Goal: Information Seeking & Learning: Learn about a topic

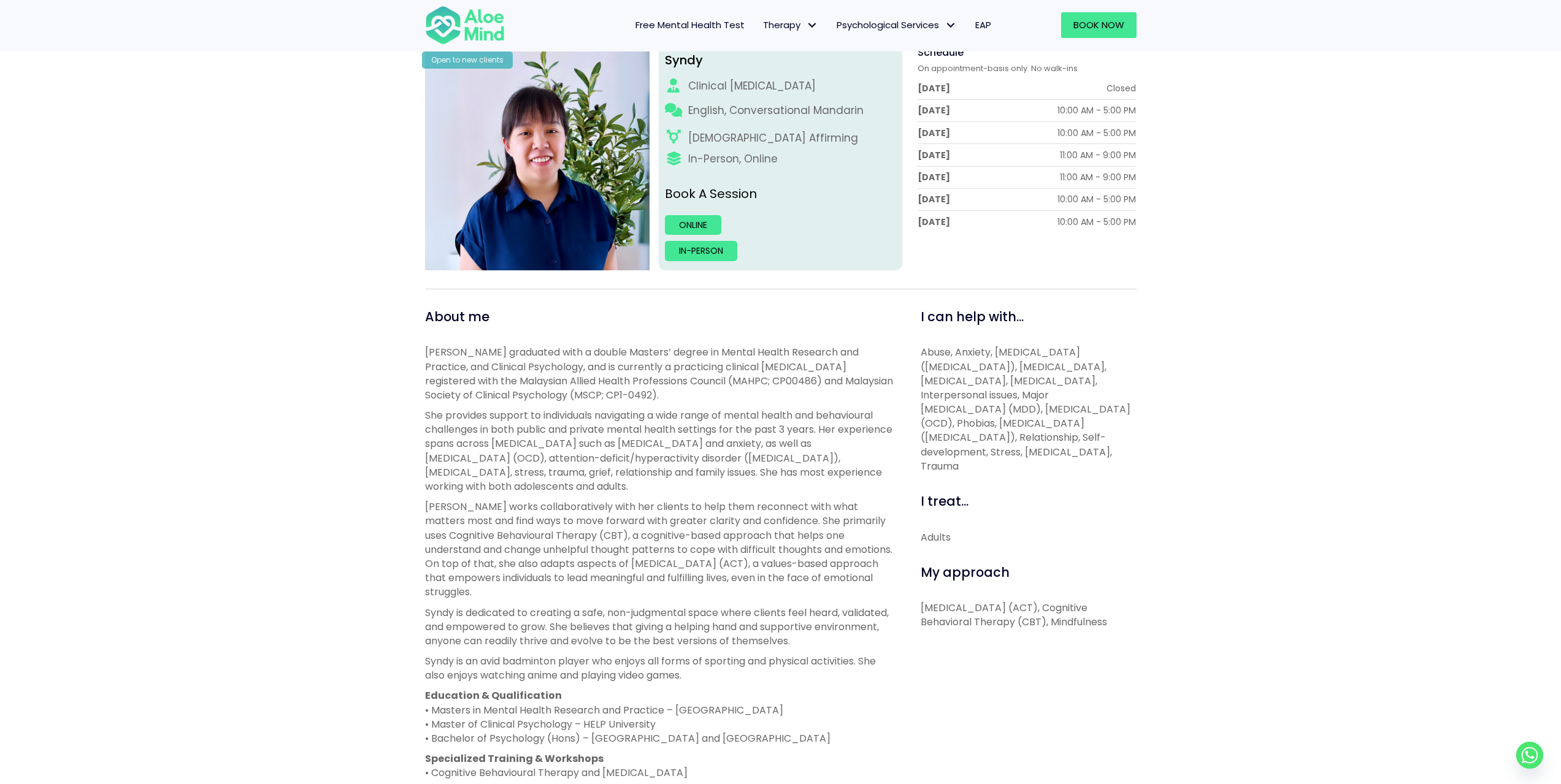
scroll to position [61, 0]
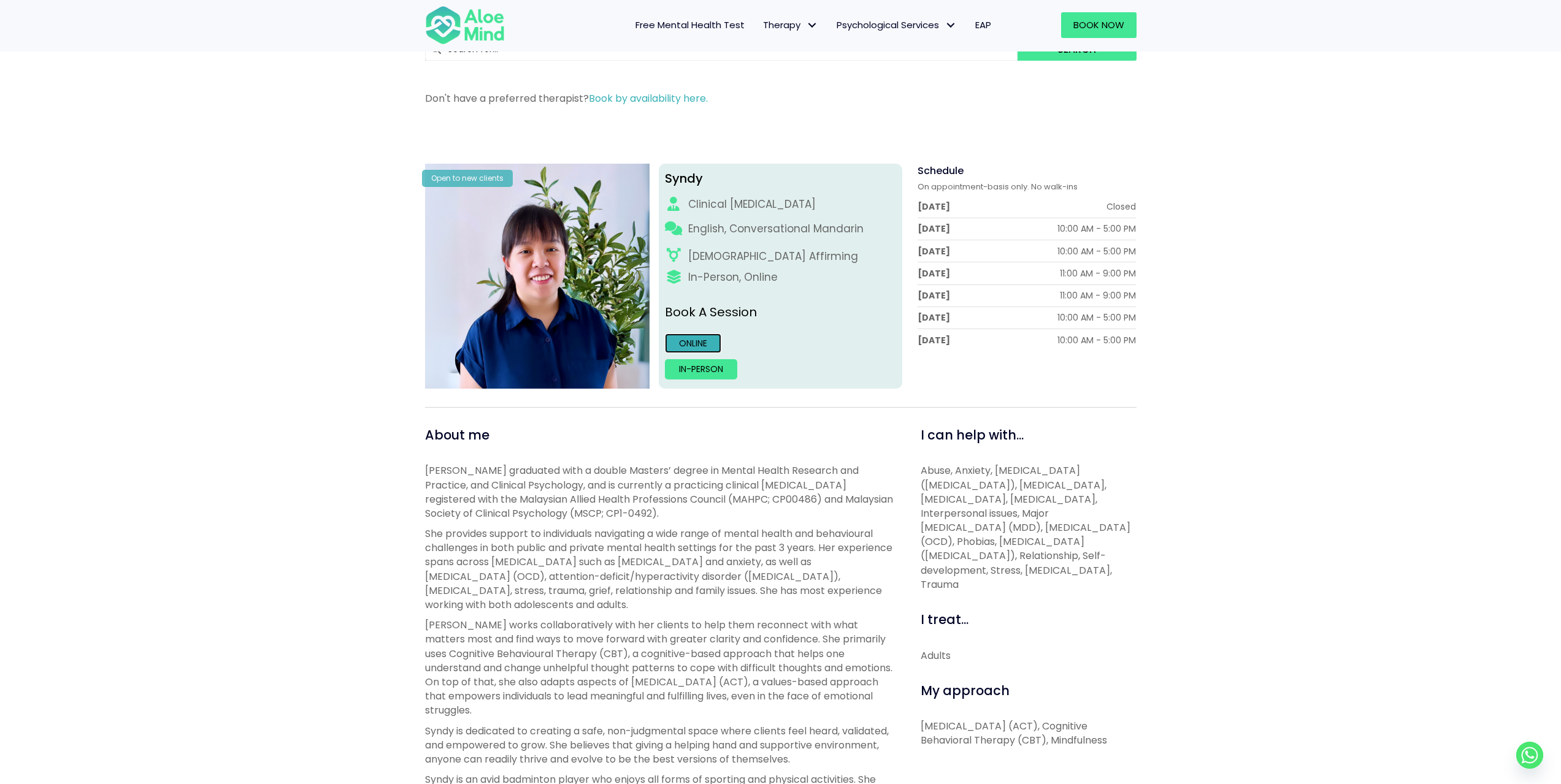
click at [703, 346] on link "Online" at bounding box center [693, 343] width 57 height 20
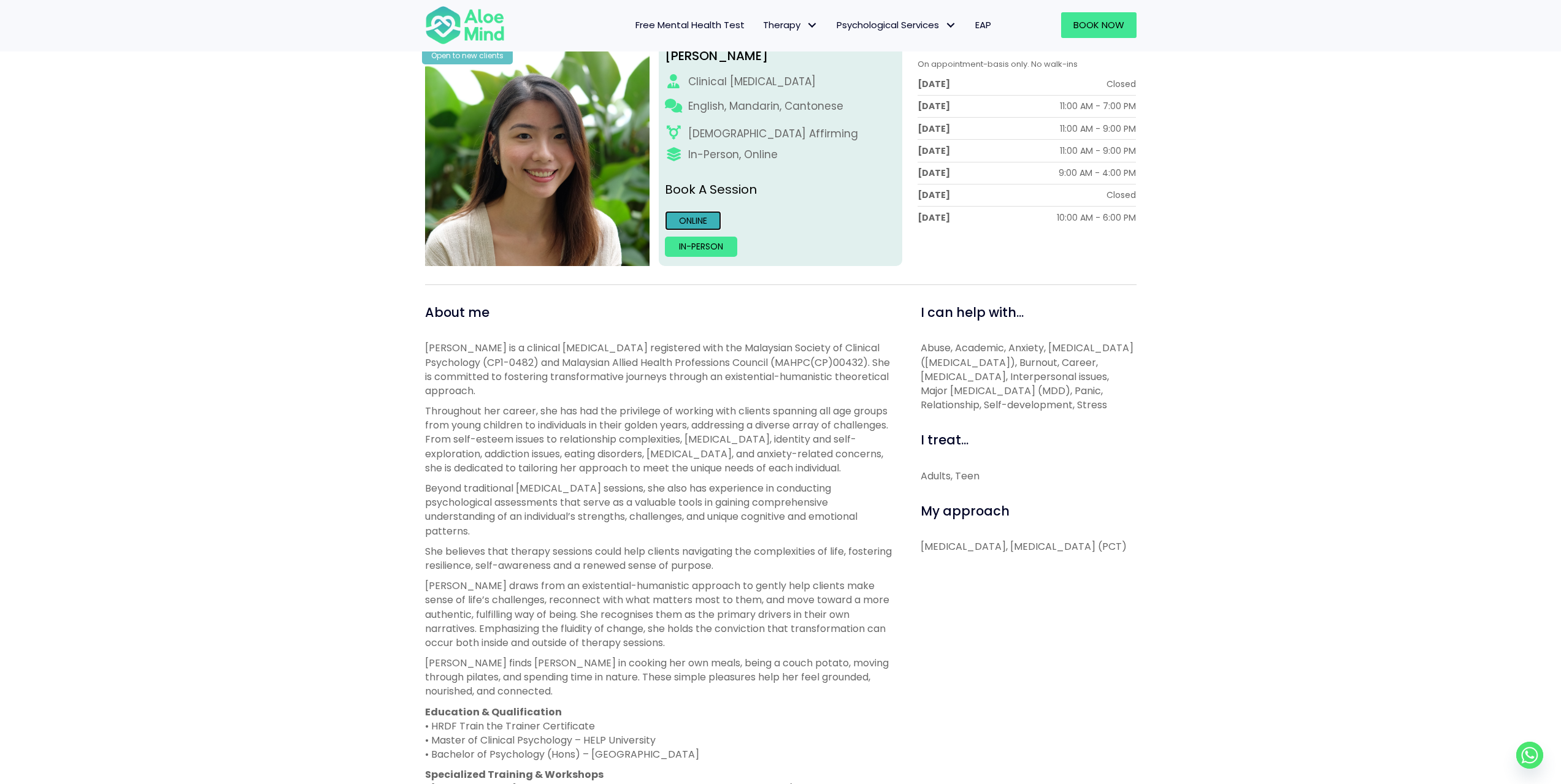
click at [703, 224] on link "Online" at bounding box center [693, 220] width 57 height 20
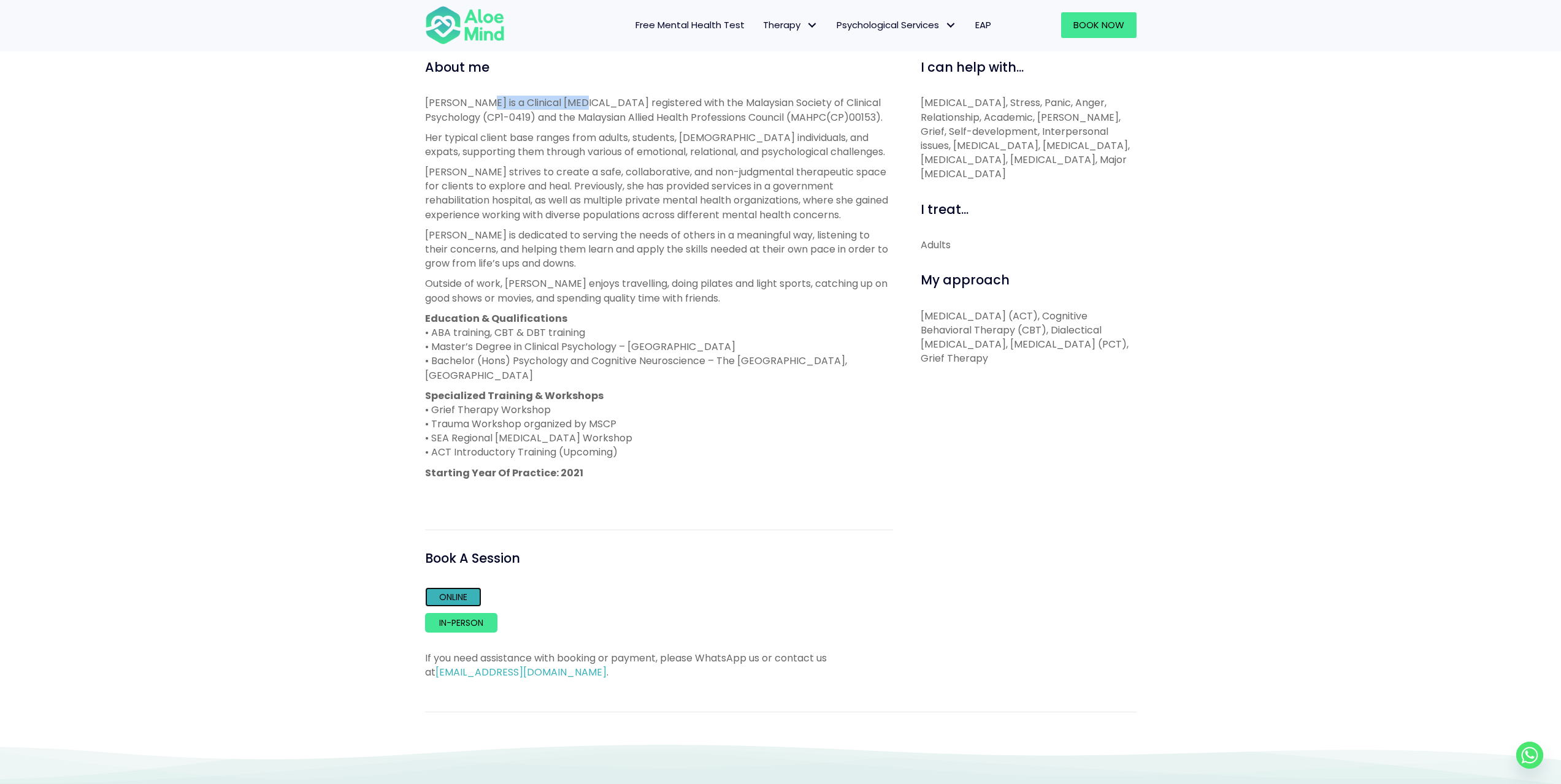
click at [469, 599] on link "Online" at bounding box center [453, 597] width 57 height 20
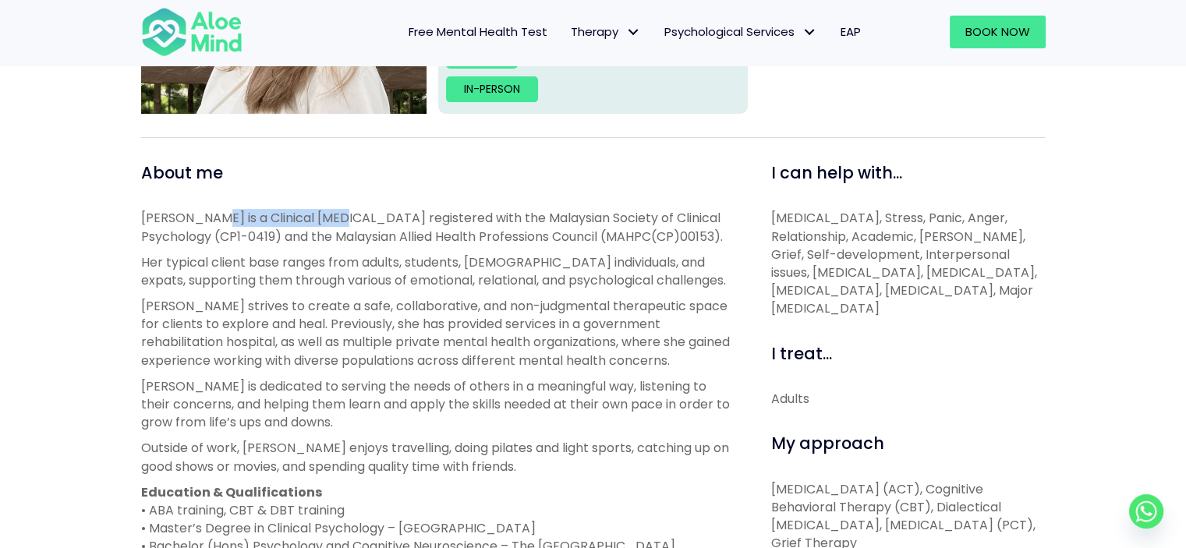
scroll to position [468, 0]
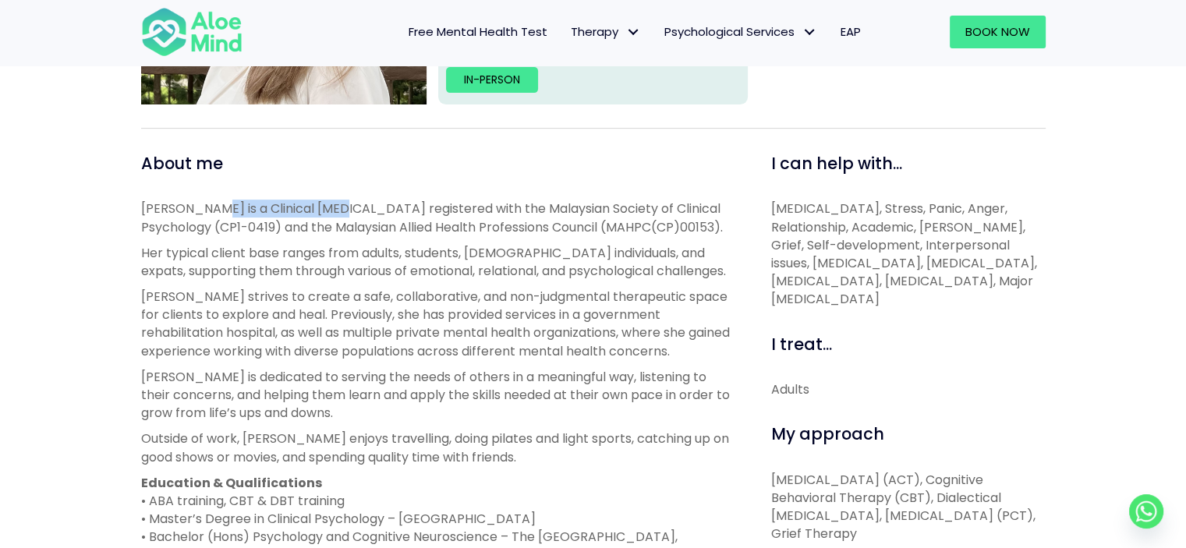
drag, startPoint x: 802, startPoint y: 207, endPoint x: 831, endPoint y: 317, distance: 114.4
click at [831, 308] on p "[MEDICAL_DATA], Stress, Panic, Anger, Relationship, Academic, [PERSON_NAME], Gr…" at bounding box center [908, 254] width 274 height 108
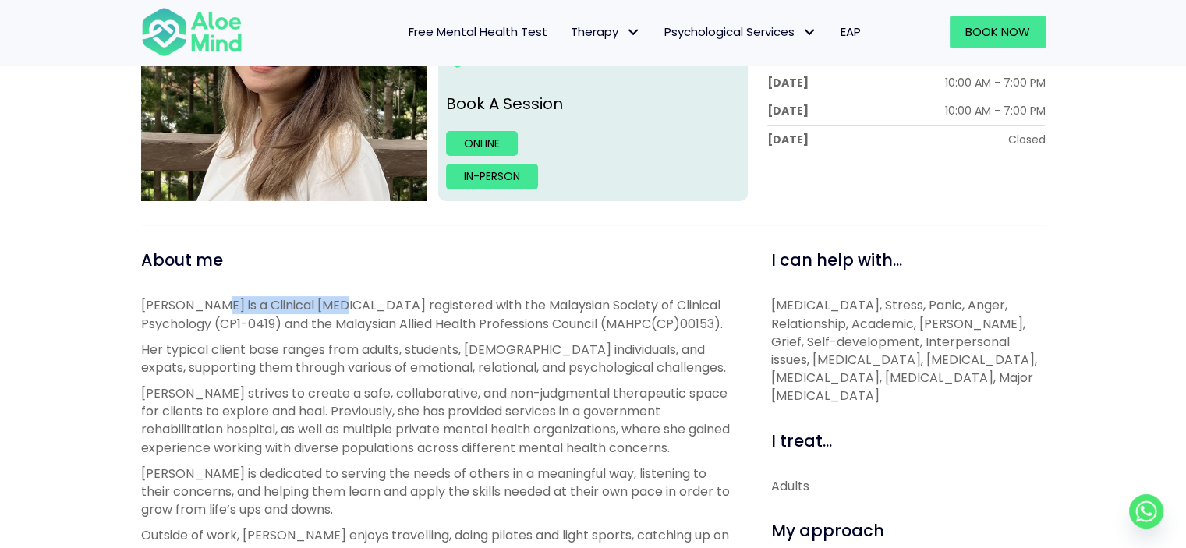
scroll to position [390, 0]
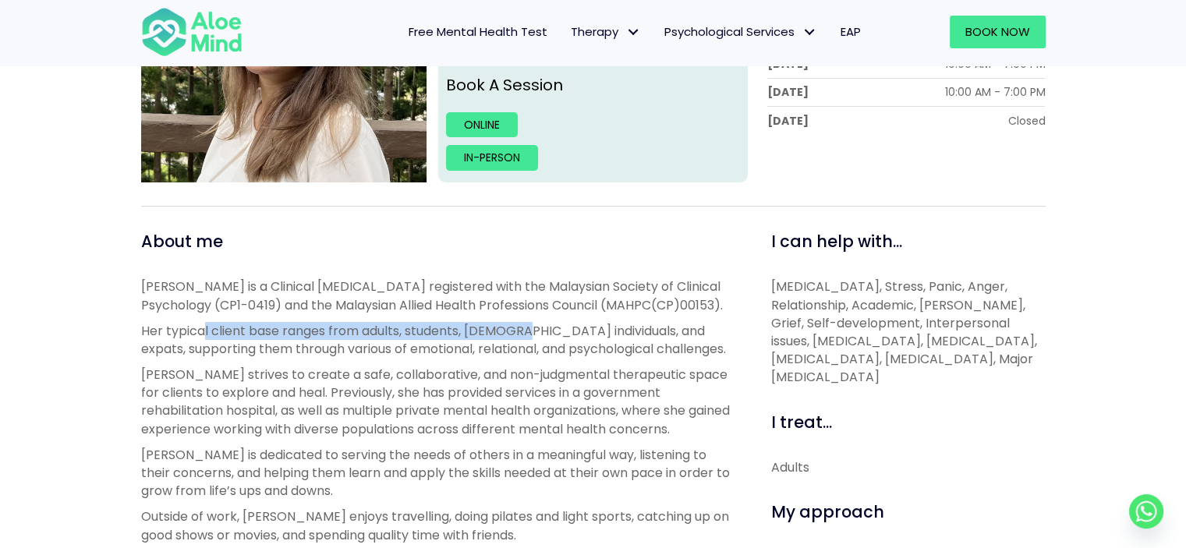
drag, startPoint x: 200, startPoint y: 330, endPoint x: 522, endPoint y: 327, distance: 322.0
click at [522, 327] on p "Her typical client base ranges from adults, students, [DEMOGRAPHIC_DATA] indivi…" at bounding box center [438, 340] width 595 height 36
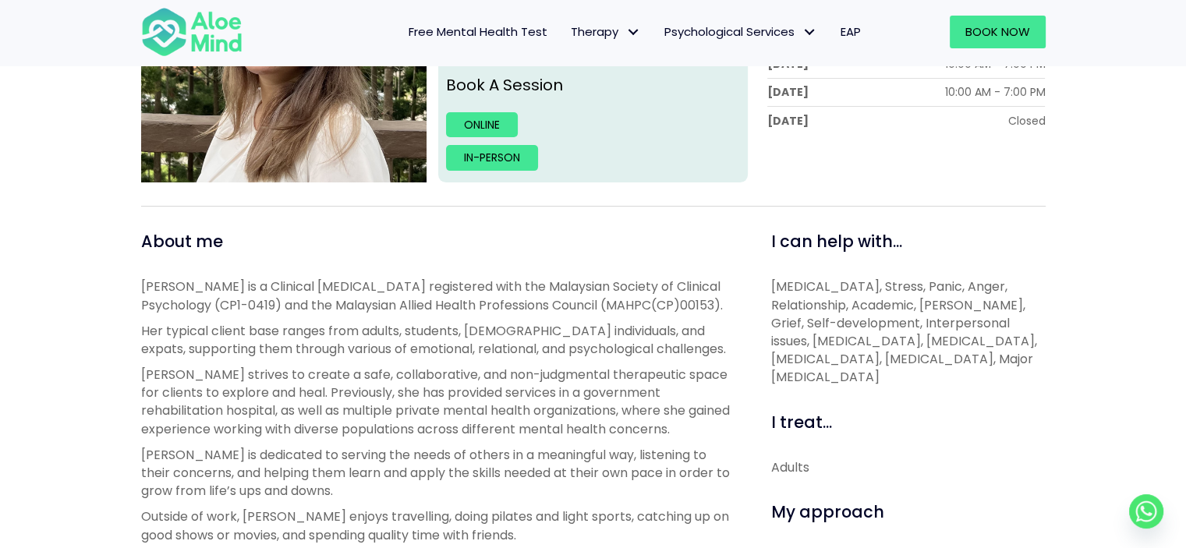
drag, startPoint x: 515, startPoint y: 310, endPoint x: 443, endPoint y: 394, distance: 111.7
click at [443, 394] on p "[PERSON_NAME] strives to create a safe, collaborative, and non-judgmental thera…" at bounding box center [438, 402] width 595 height 73
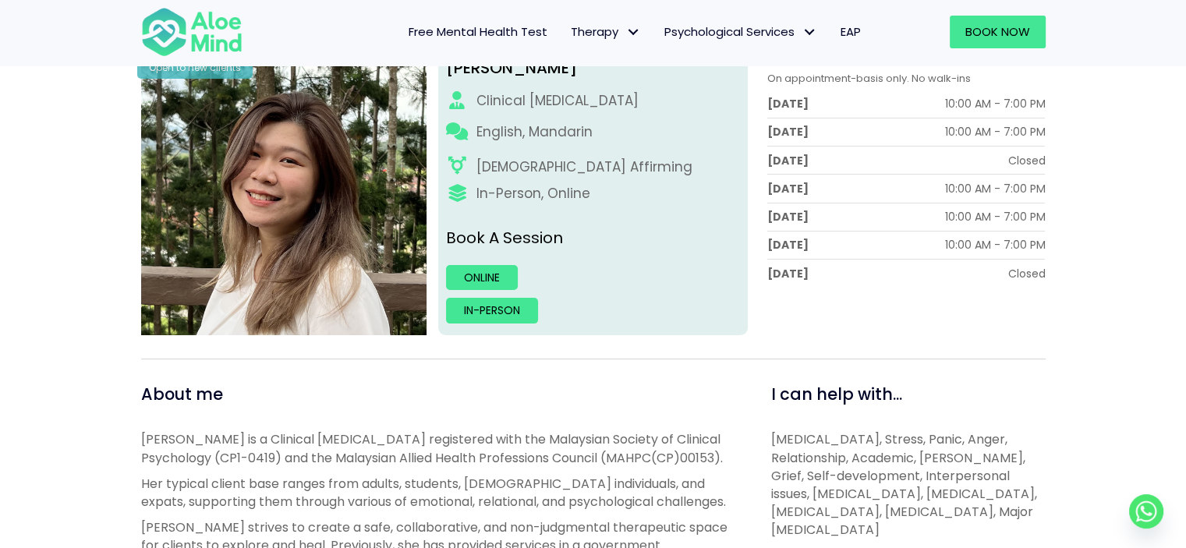
scroll to position [234, 0]
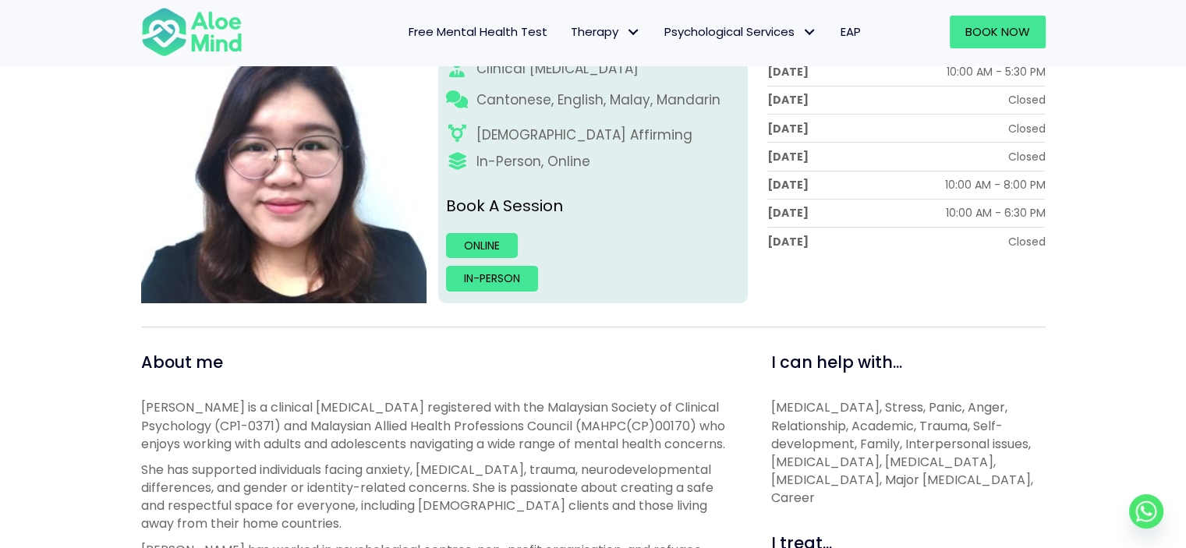
scroll to position [390, 0]
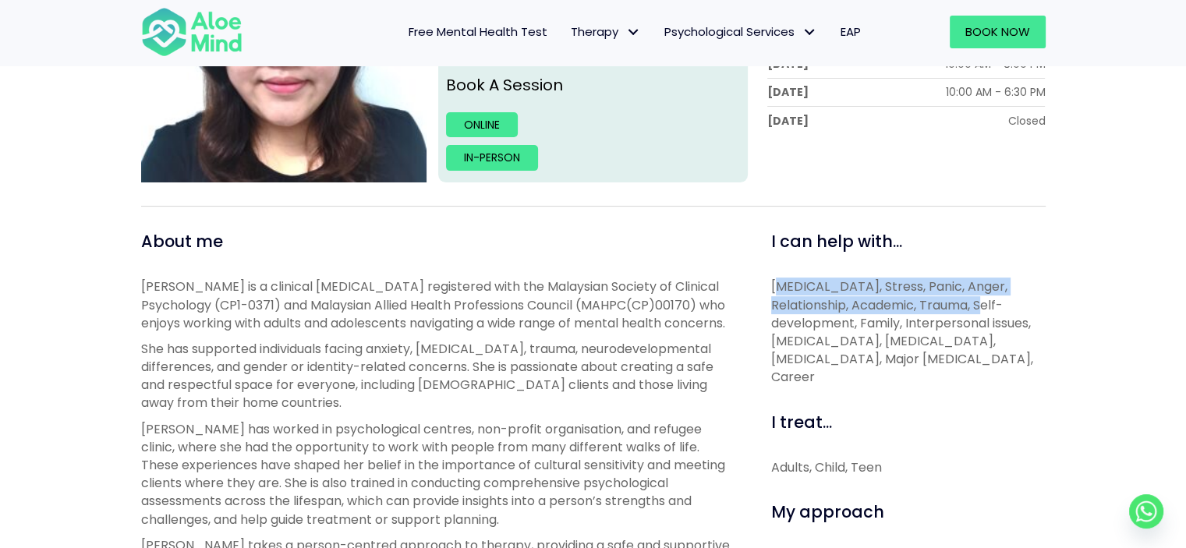
drag, startPoint x: 775, startPoint y: 283, endPoint x: 953, endPoint y: 302, distance: 178.7
click at [953, 302] on p "Depression, Anxiety, Stress, Panic, Anger, Relationship, Academic, Trauma, Self…" at bounding box center [908, 332] width 274 height 108
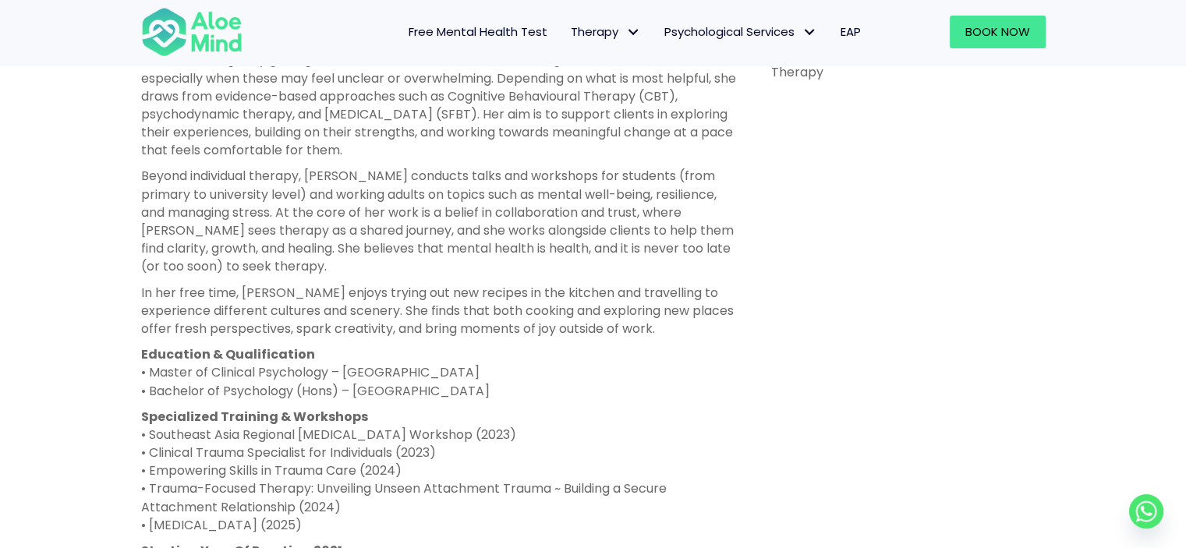
scroll to position [936, 0]
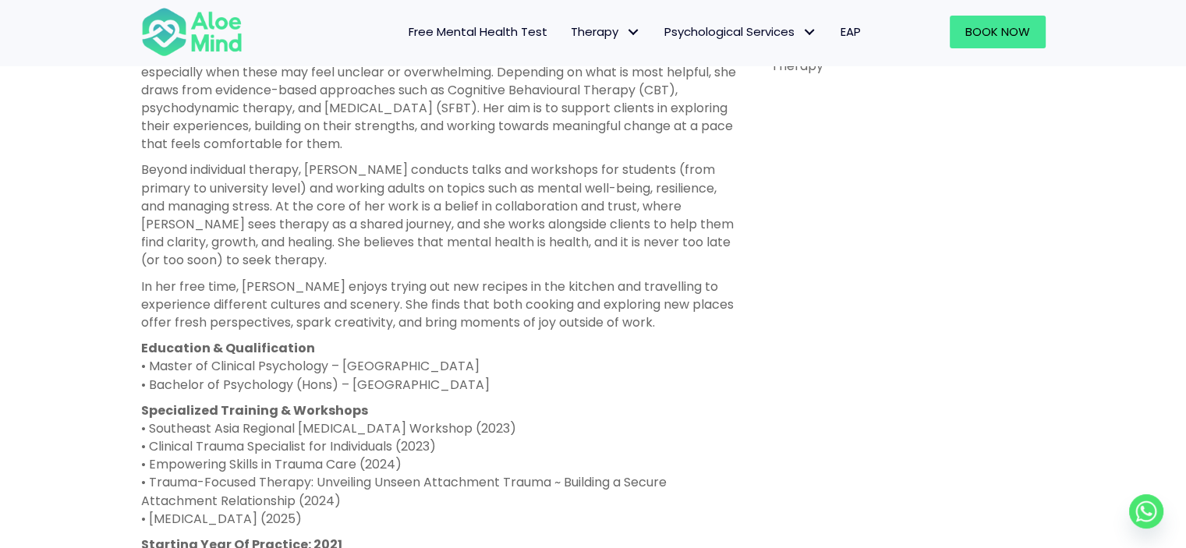
click at [628, 299] on p "In her free time, Wei Shan enjoys trying out new recipes in the kitchen and tra…" at bounding box center [438, 305] width 595 height 55
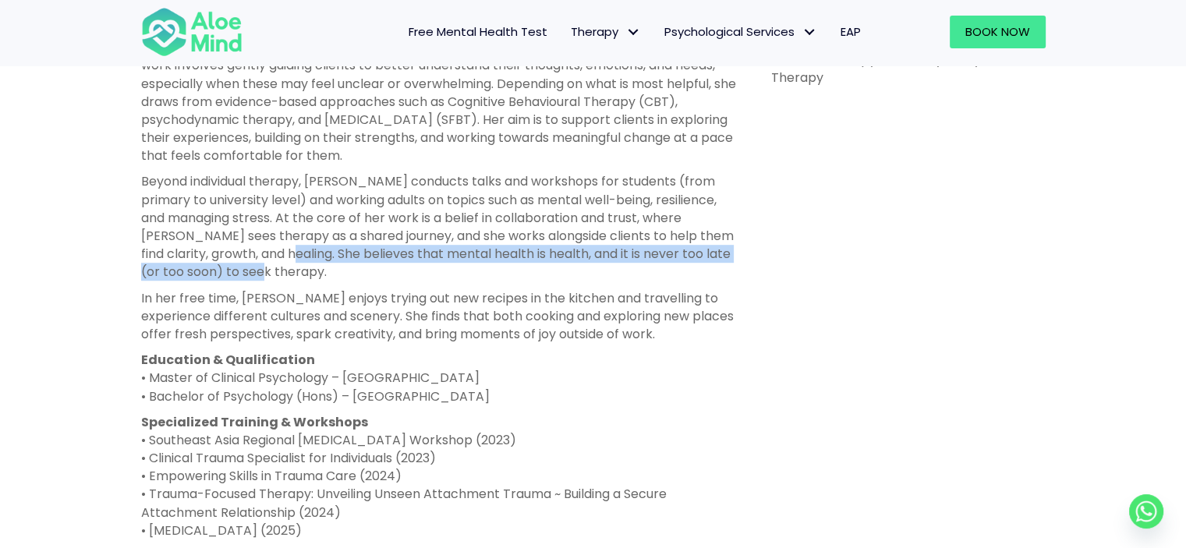
drag, startPoint x: 288, startPoint y: 255, endPoint x: 446, endPoint y: 272, distance: 158.4
click at [446, 272] on p "Beyond individual therapy, Wei Shan conducts talks and workshops for students (…" at bounding box center [438, 226] width 595 height 108
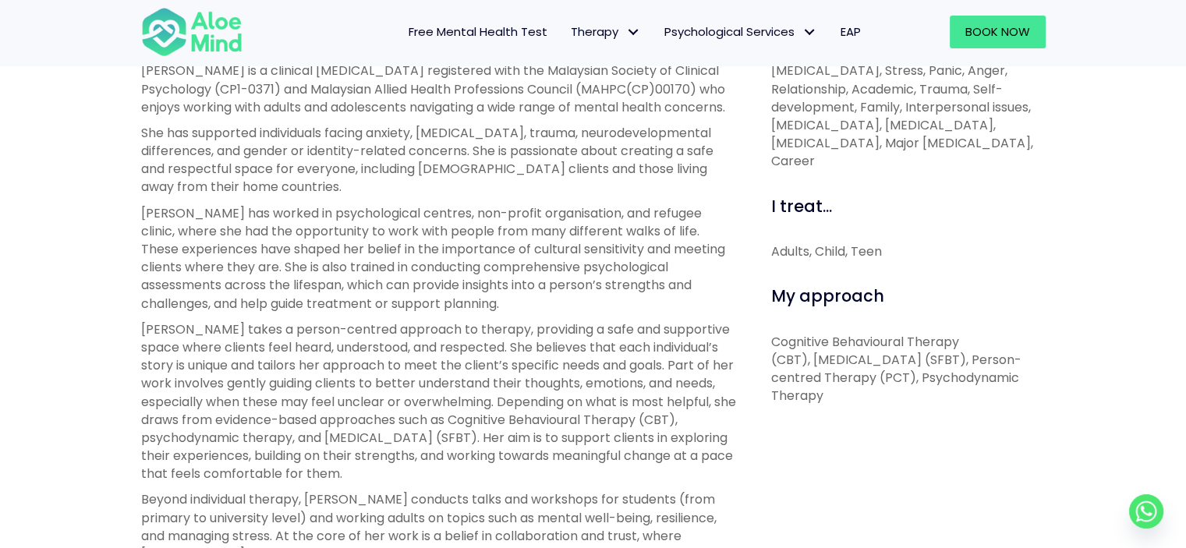
scroll to position [612, 0]
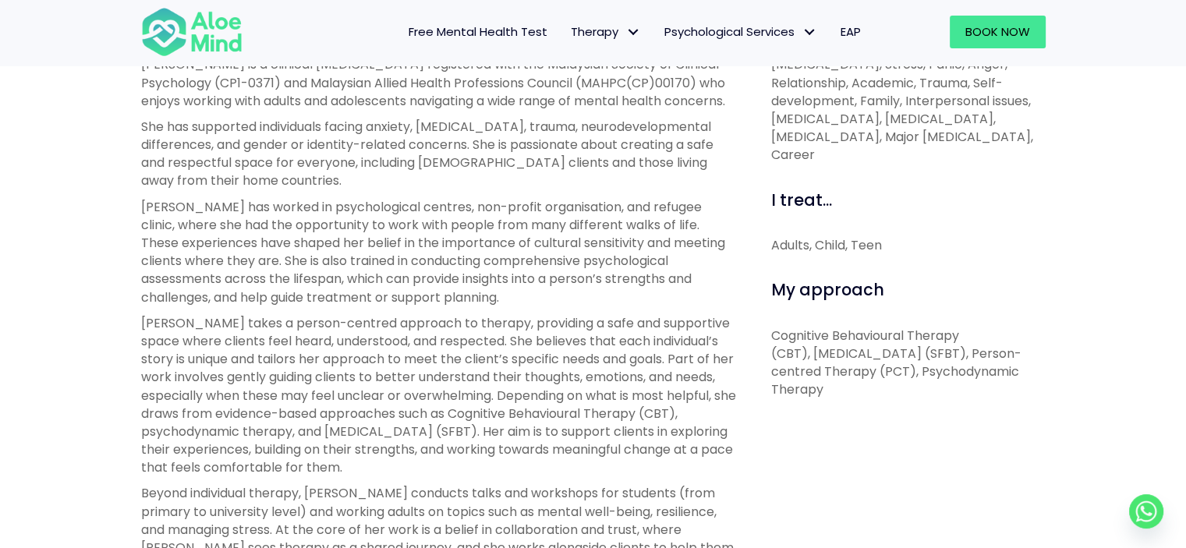
drag, startPoint x: 179, startPoint y: 318, endPoint x: 564, endPoint y: 468, distance: 413.9
click at [564, 468] on p "Wei Shan takes a person-centred approach to therapy, providing a safe and suppo…" at bounding box center [438, 395] width 595 height 163
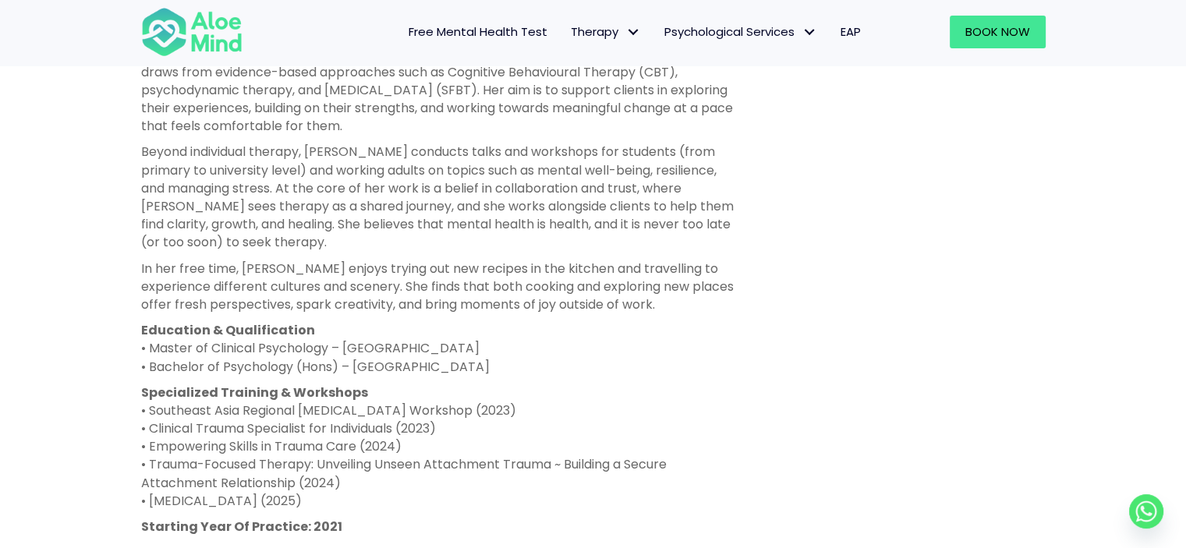
scroll to position [1002, 0]
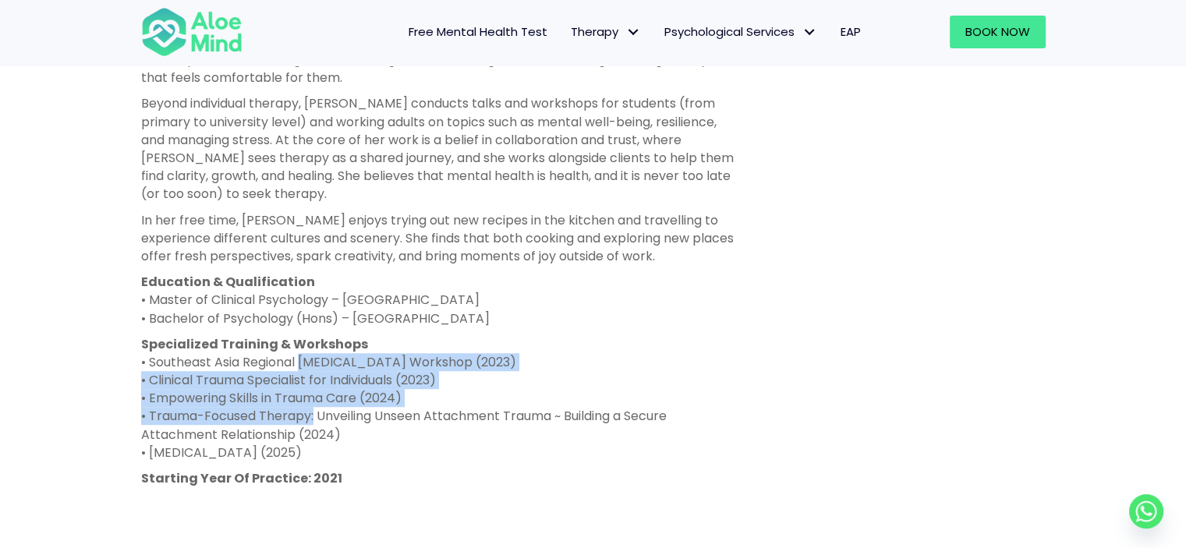
drag, startPoint x: 299, startPoint y: 363, endPoint x: 309, endPoint y: 417, distance: 54.7
click at [309, 417] on p "Specialized Training & Workshops • Southeast Asia Regional Psychodynamic Psycho…" at bounding box center [438, 398] width 595 height 126
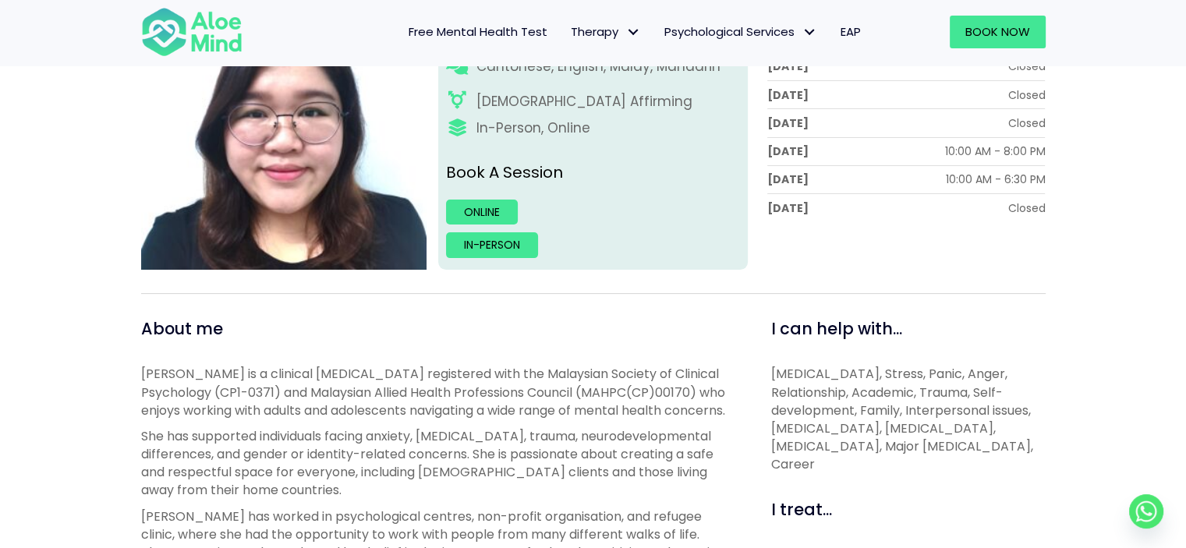
scroll to position [300, 0]
